Goal: Entertainment & Leisure: Consume media (video, audio)

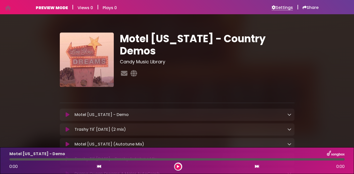
click at [281, 8] on h6 "Settings" at bounding box center [282, 7] width 21 height 5
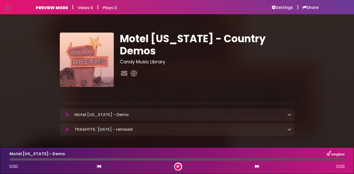
click at [67, 115] on icon at bounding box center [68, 114] width 4 height 5
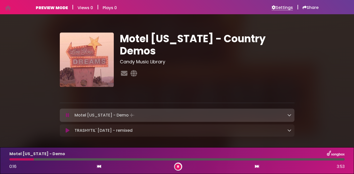
click at [284, 8] on h6 "Settings" at bounding box center [282, 7] width 21 height 5
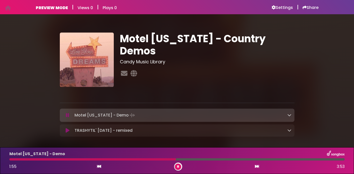
click at [68, 115] on icon at bounding box center [67, 114] width 3 height 5
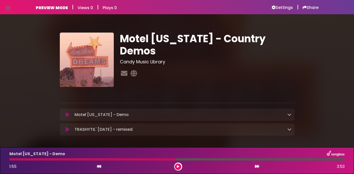
click at [69, 130] on icon at bounding box center [68, 129] width 4 height 5
click at [70, 130] on button at bounding box center [68, 129] width 10 height 5
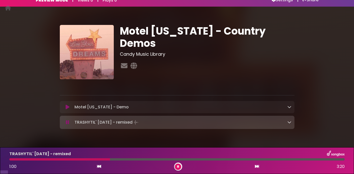
scroll to position [4, 0]
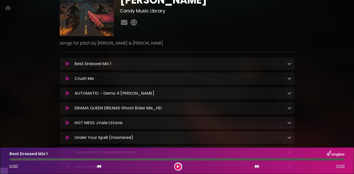
scroll to position [71, 0]
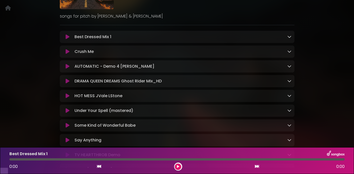
click at [67, 54] on icon at bounding box center [68, 51] width 4 height 5
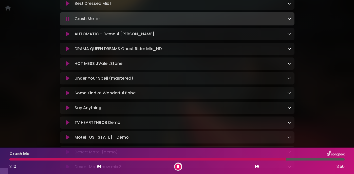
scroll to position [110, 0]
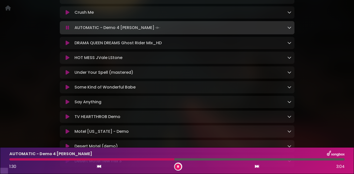
click at [67, 45] on icon at bounding box center [68, 42] width 4 height 5
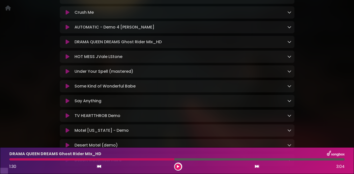
click at [68, 44] on icon at bounding box center [68, 41] width 4 height 5
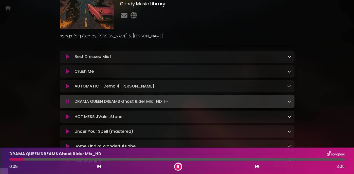
scroll to position [0, 0]
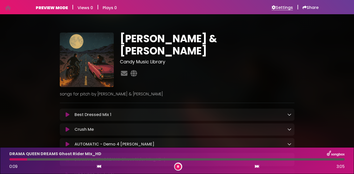
click at [278, 6] on h6 "Settings" at bounding box center [282, 7] width 21 height 5
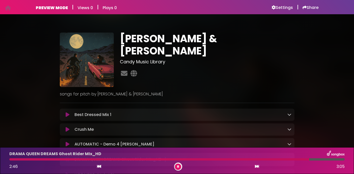
click at [178, 166] on icon at bounding box center [178, 166] width 2 height 3
